Goal: Information Seeking & Learning: Learn about a topic

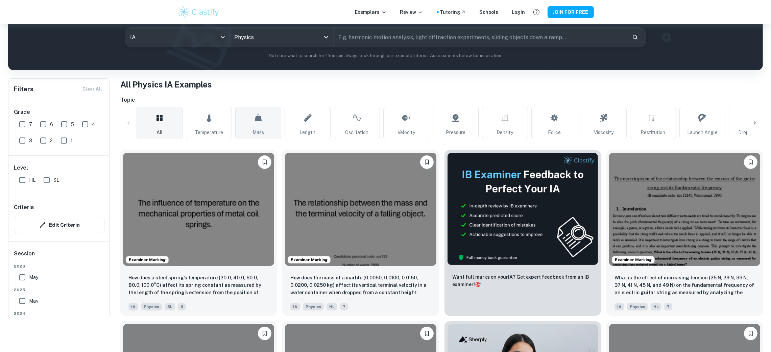
scroll to position [101, 0]
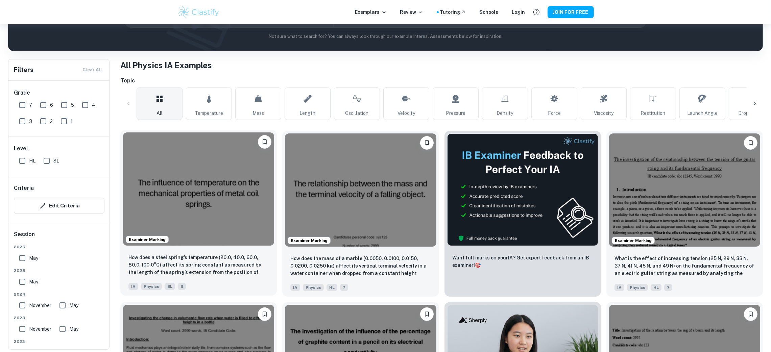
click at [218, 179] on img at bounding box center [198, 189] width 151 height 113
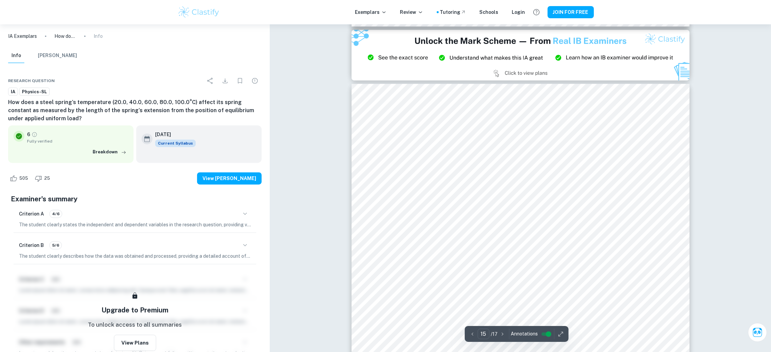
scroll to position [6997, 0]
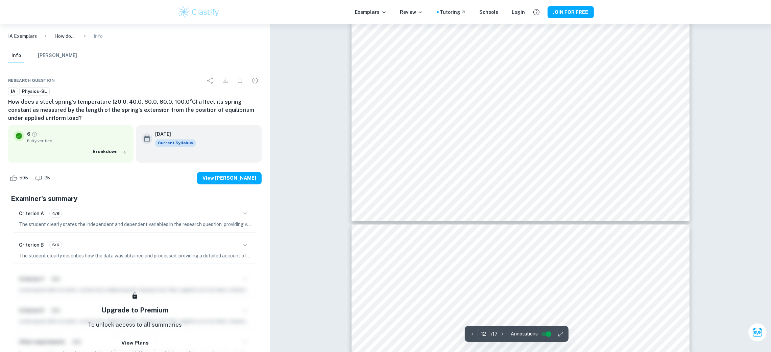
type input "13"
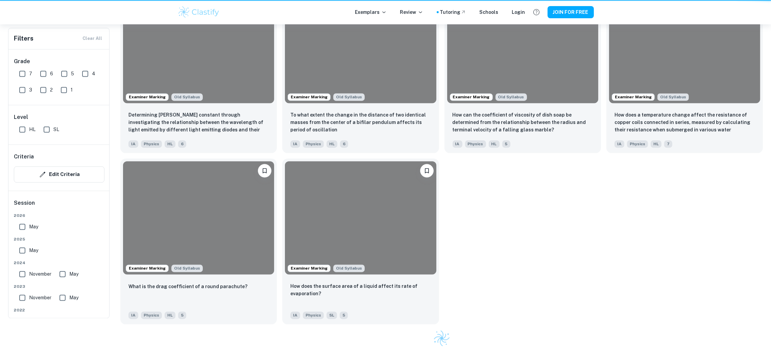
scroll to position [101, 0]
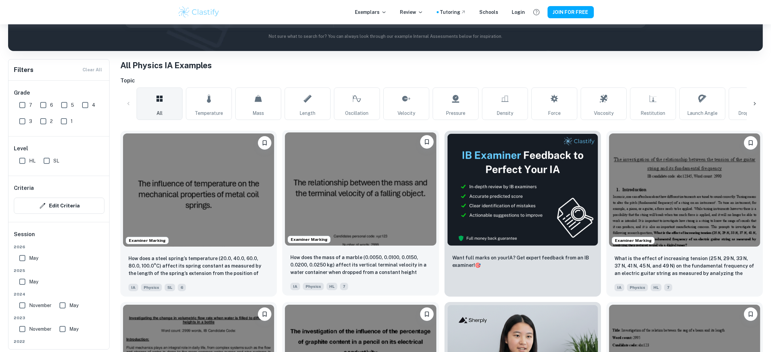
click at [330, 167] on img at bounding box center [360, 189] width 151 height 113
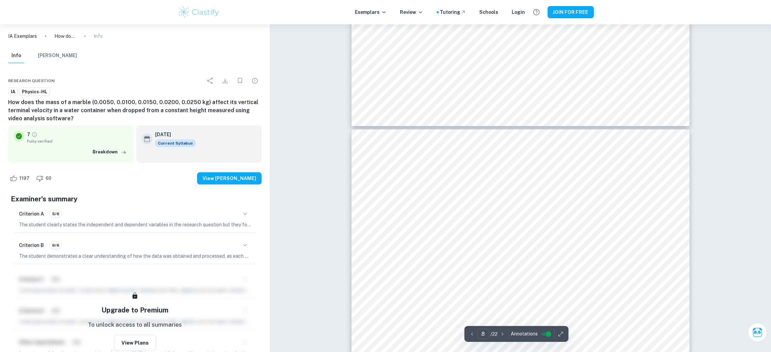
scroll to position [3432, 0]
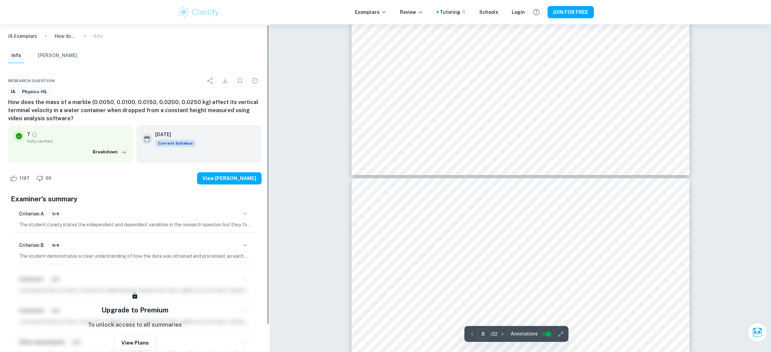
type input "7"
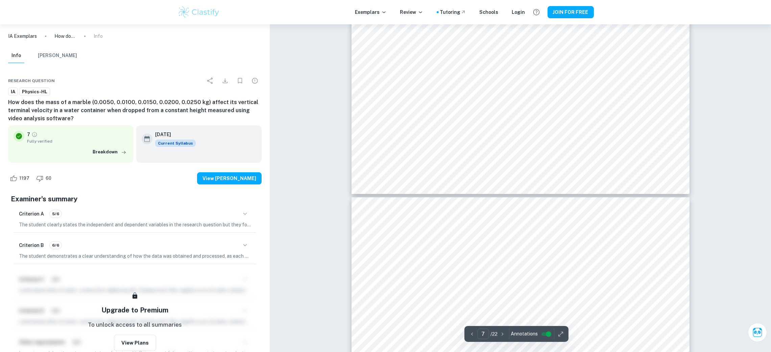
scroll to position [3280, 0]
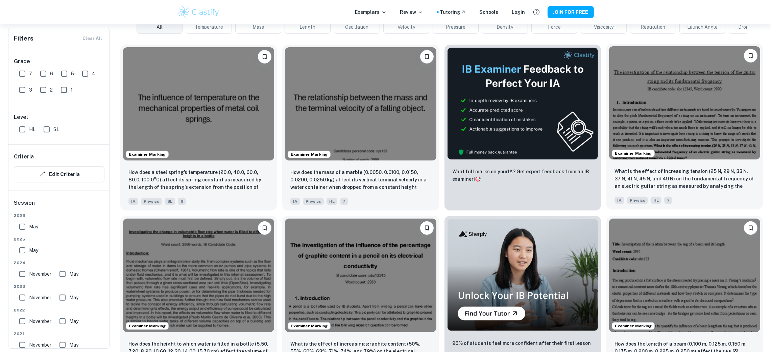
scroll to position [203, 0]
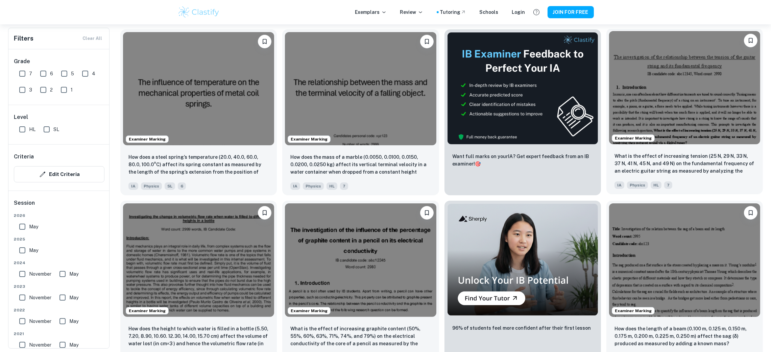
click at [729, 183] on div "IA Physics HL 7" at bounding box center [682, 183] width 140 height 11
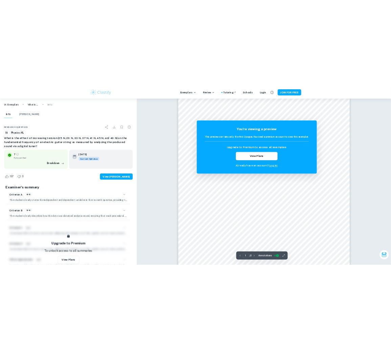
scroll to position [101, 0]
